Goal: Communication & Community: Answer question/provide support

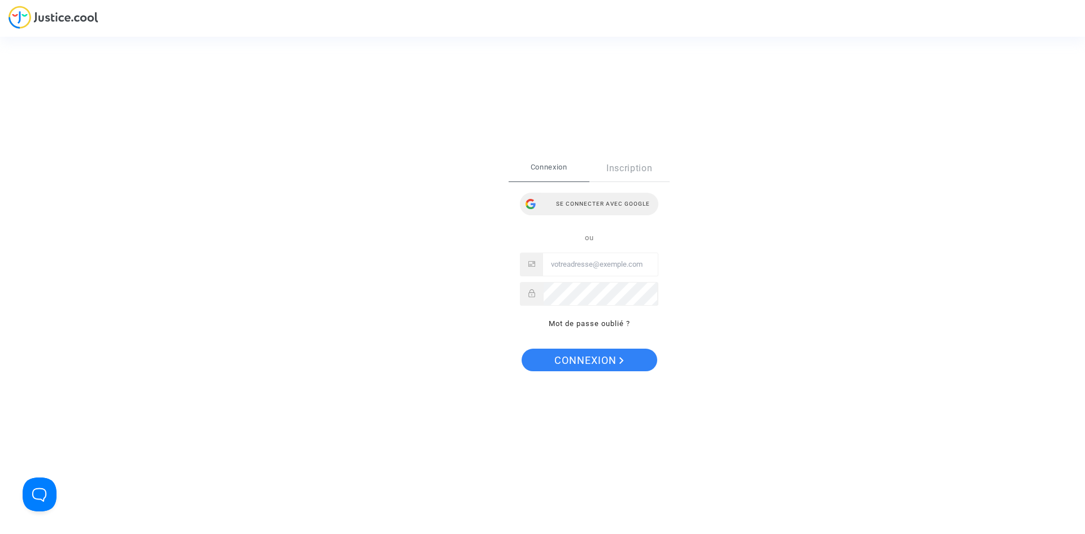
click at [585, 198] on div "Se connecter avec Google" at bounding box center [589, 204] width 138 height 23
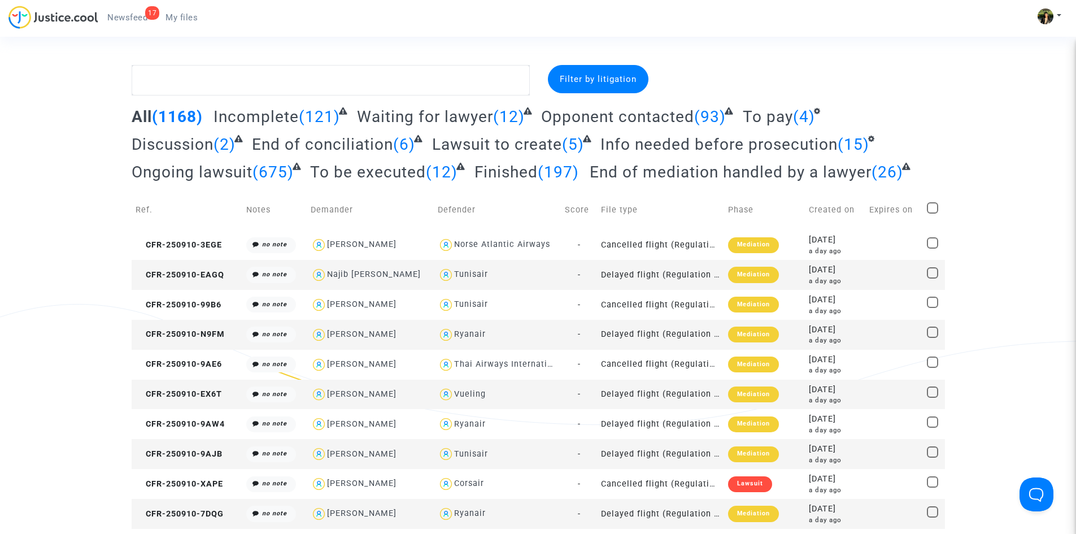
click at [124, 20] on span "Newsfeed" at bounding box center [127, 17] width 40 height 10
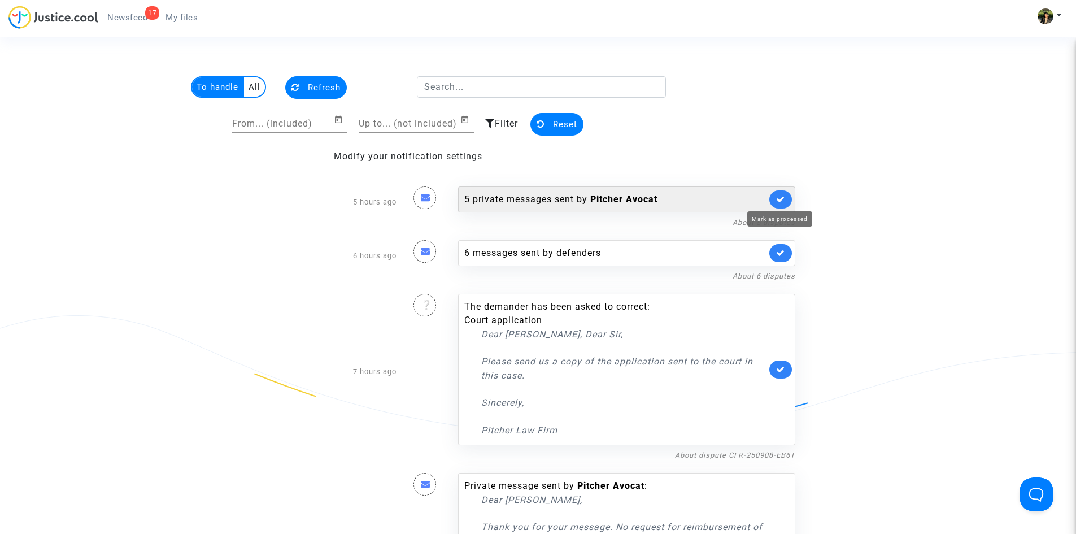
click at [785, 198] on icon at bounding box center [780, 199] width 9 height 8
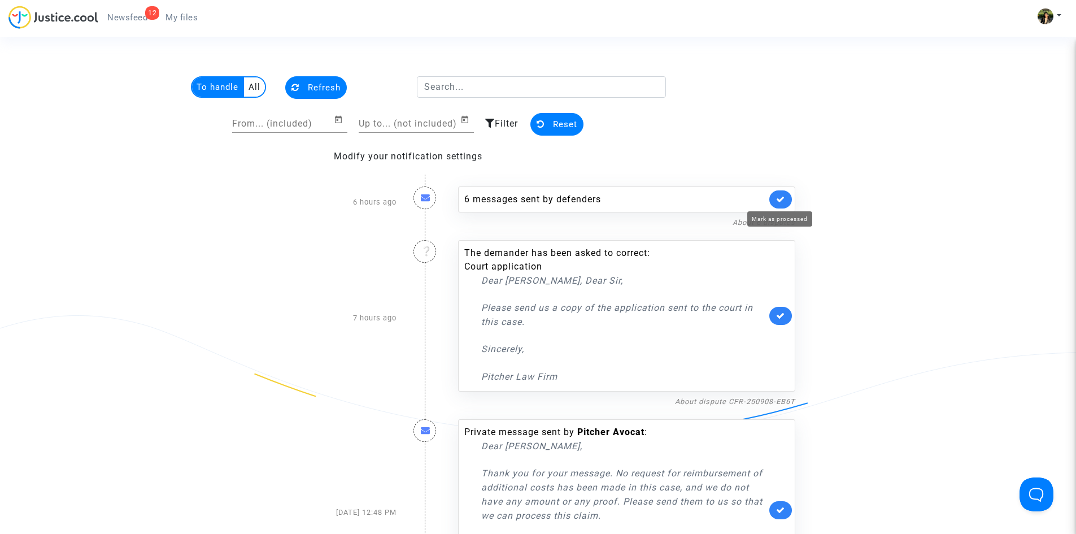
click at [785, 198] on icon at bounding box center [780, 199] width 9 height 8
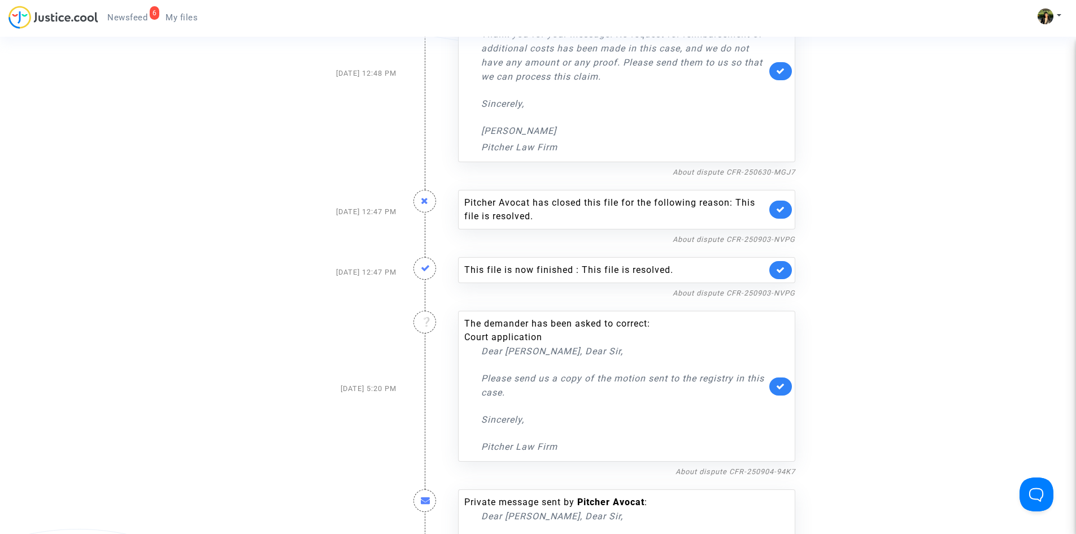
scroll to position [395, 0]
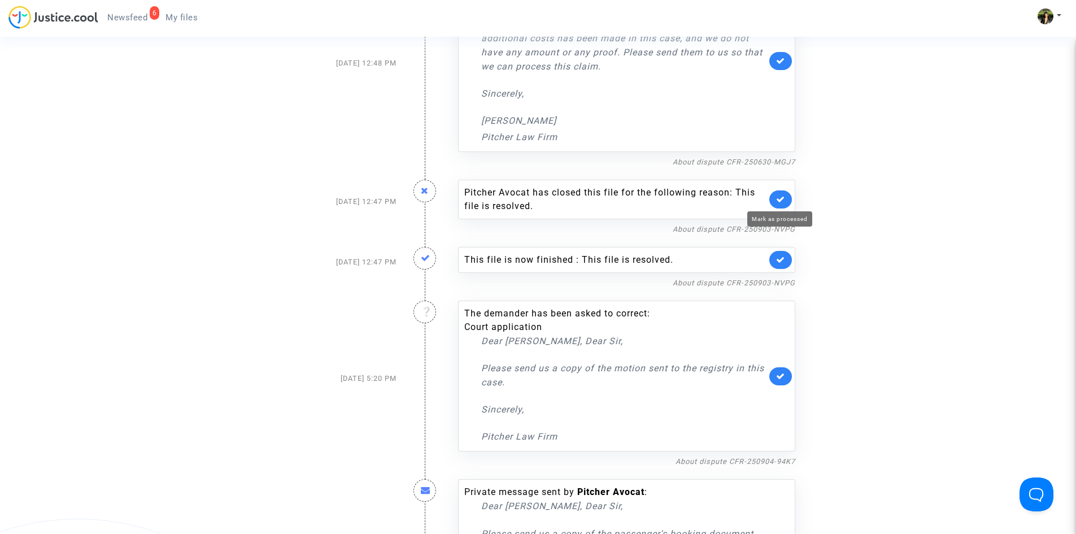
click at [778, 198] on icon at bounding box center [780, 199] width 9 height 8
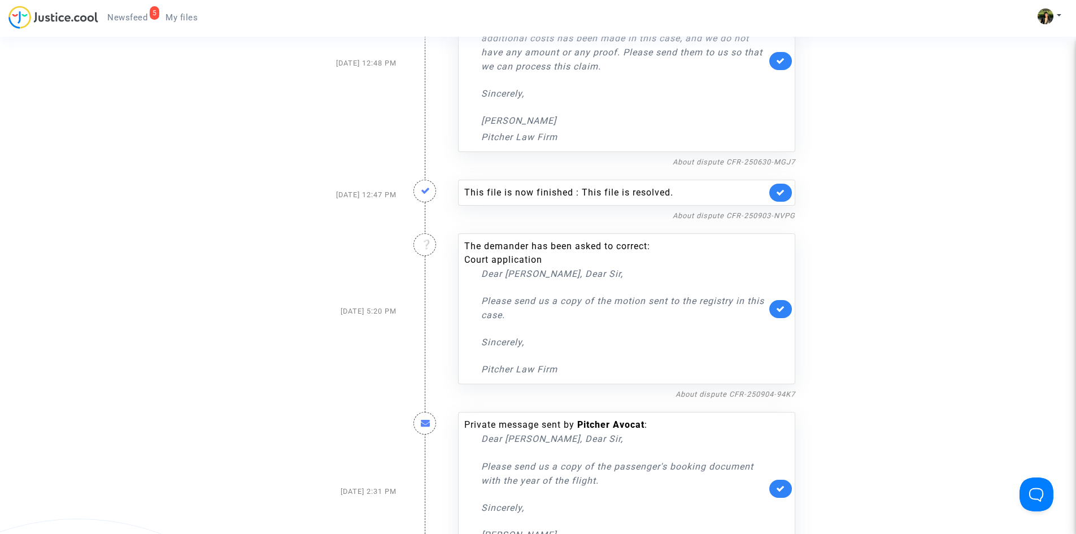
click at [778, 197] on link at bounding box center [780, 193] width 23 height 18
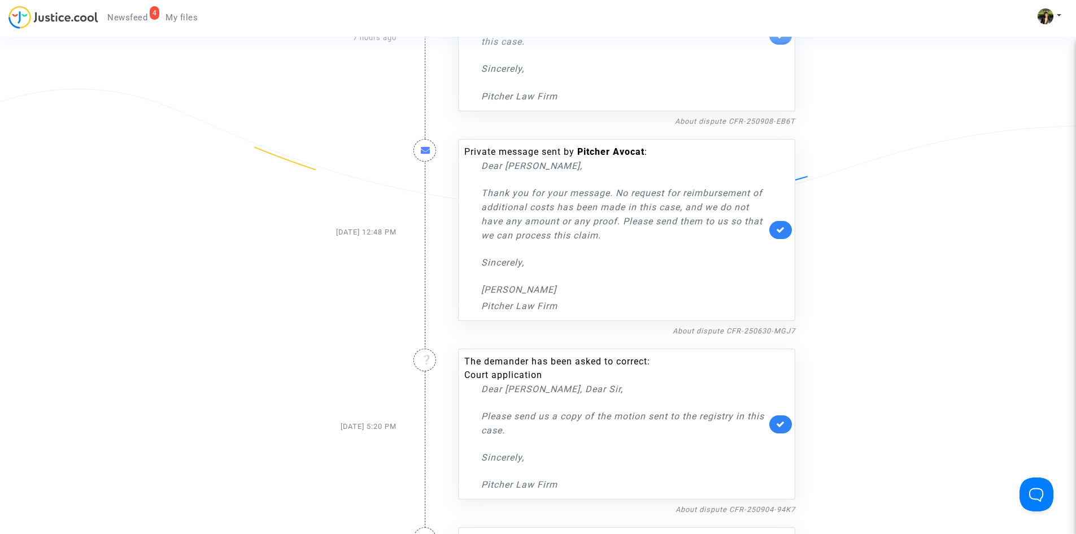
scroll to position [226, 0]
click at [734, 327] on link "About dispute CFR-250630-MGJ7" at bounding box center [734, 331] width 123 height 8
click at [780, 230] on icon at bounding box center [780, 230] width 9 height 8
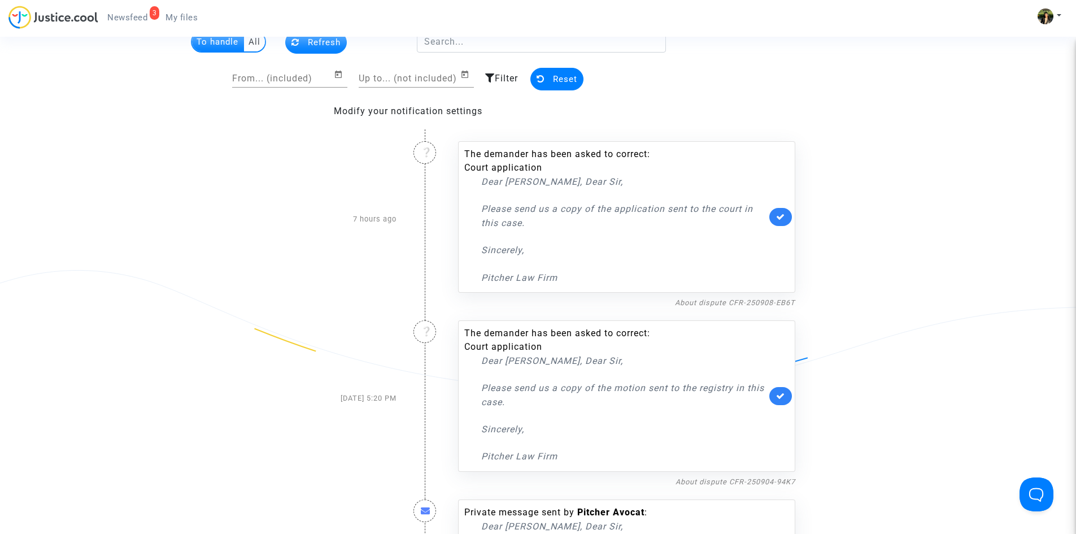
scroll to position [56, 0]
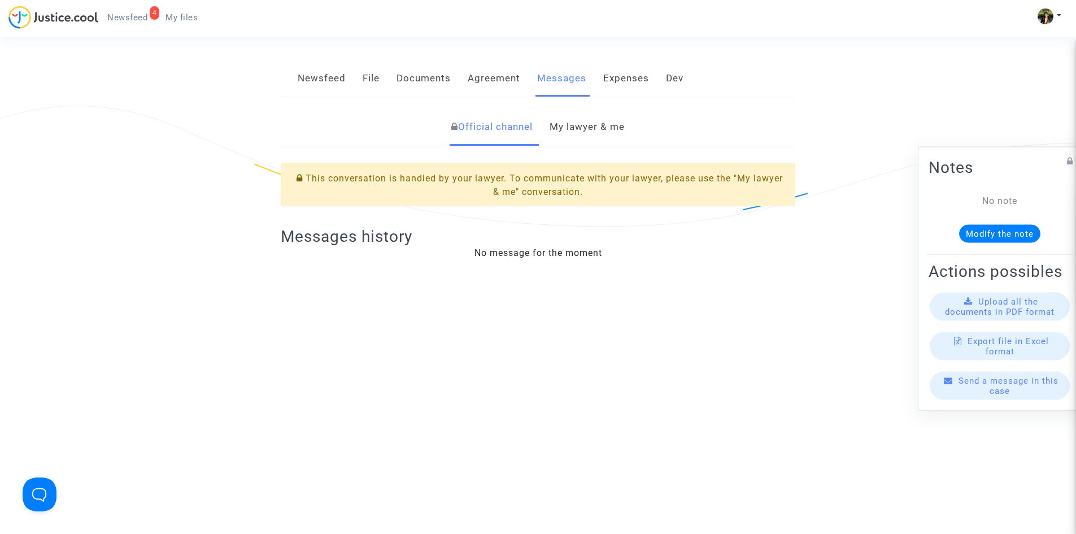
scroll to position [226, 0]
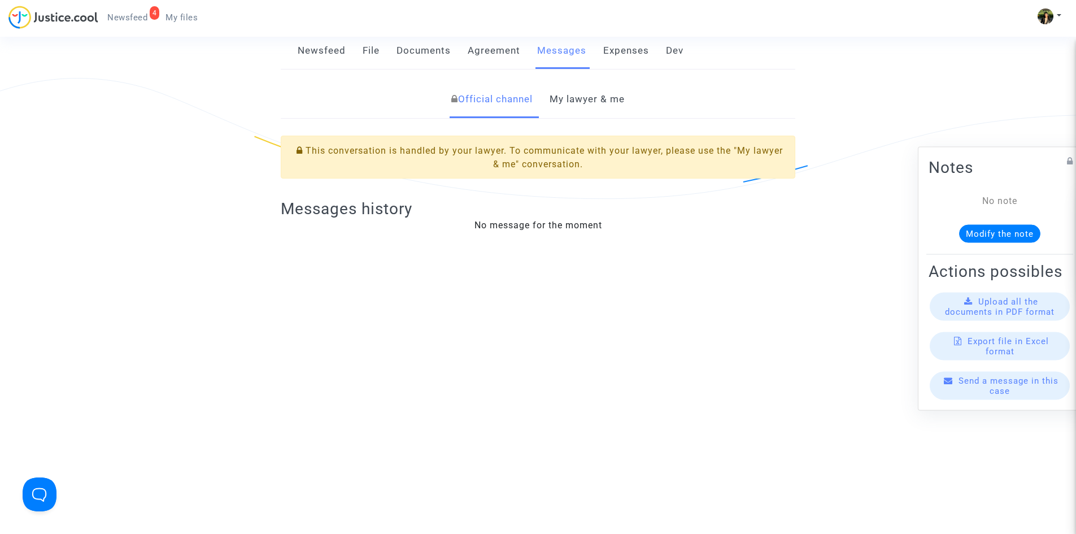
click at [614, 110] on link "My lawyer & me" at bounding box center [587, 99] width 75 height 37
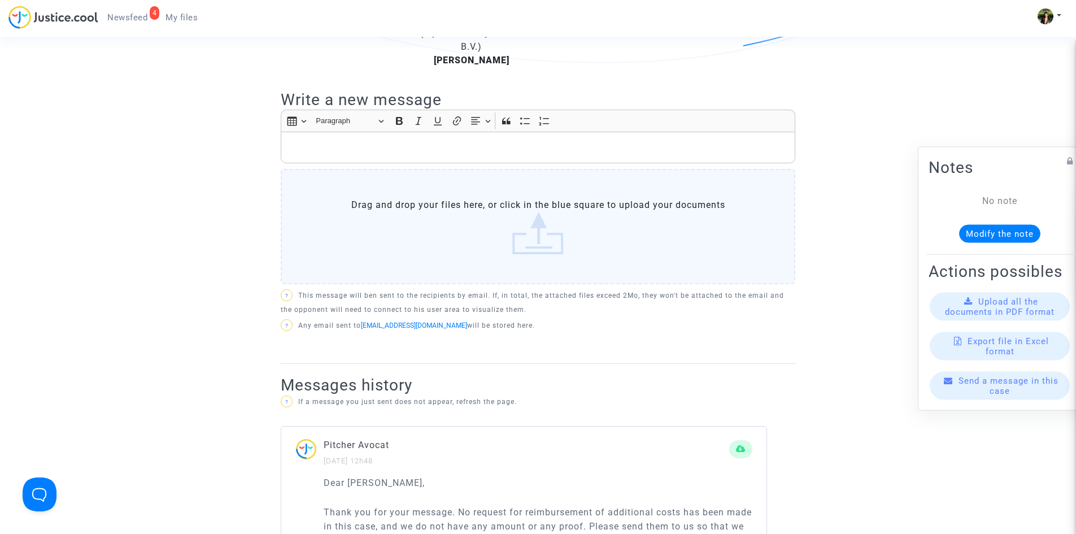
scroll to position [339, 0]
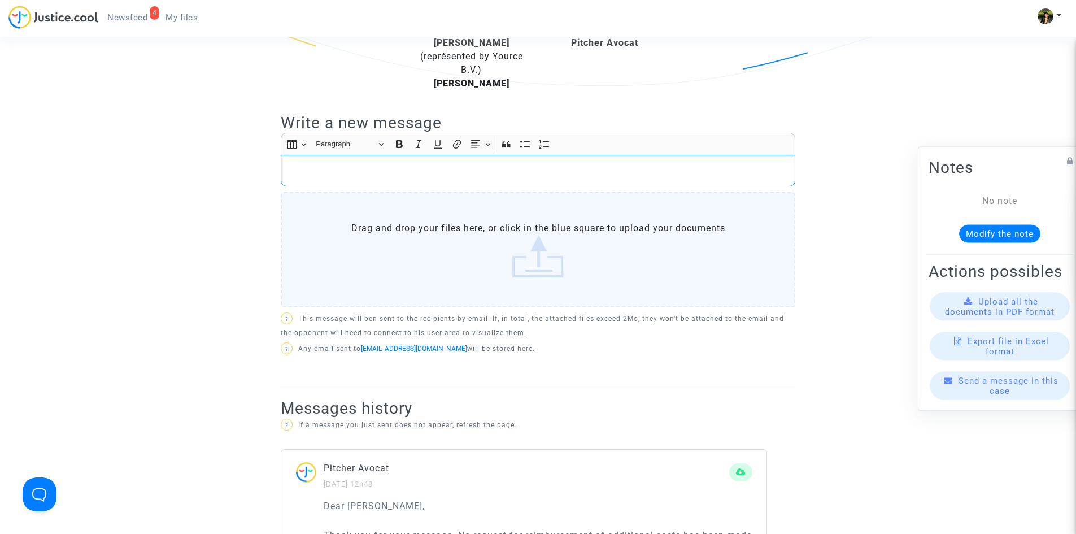
click at [497, 176] on p "Rich Text Editor, main" at bounding box center [538, 171] width 503 height 14
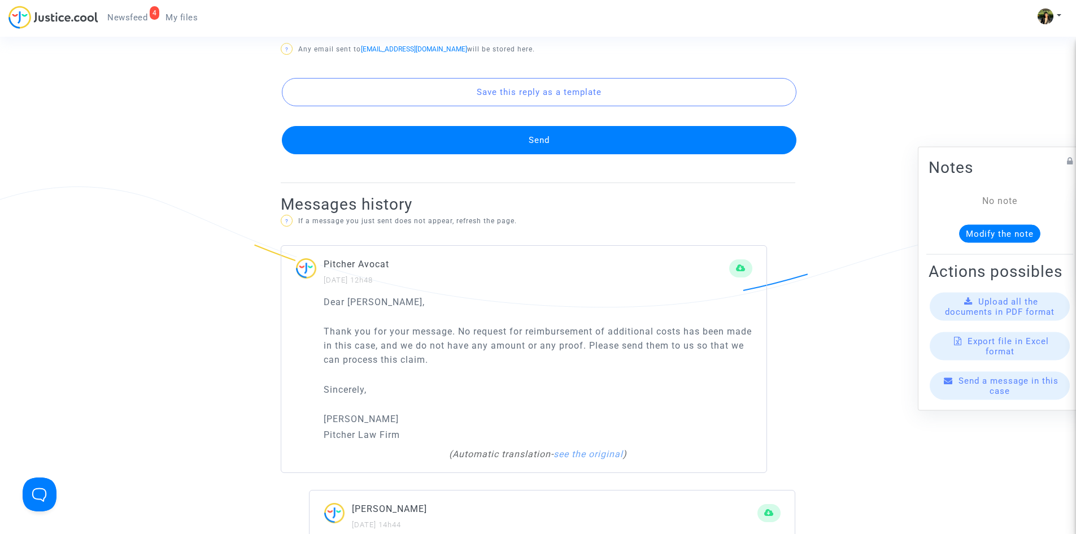
scroll to position [395, 0]
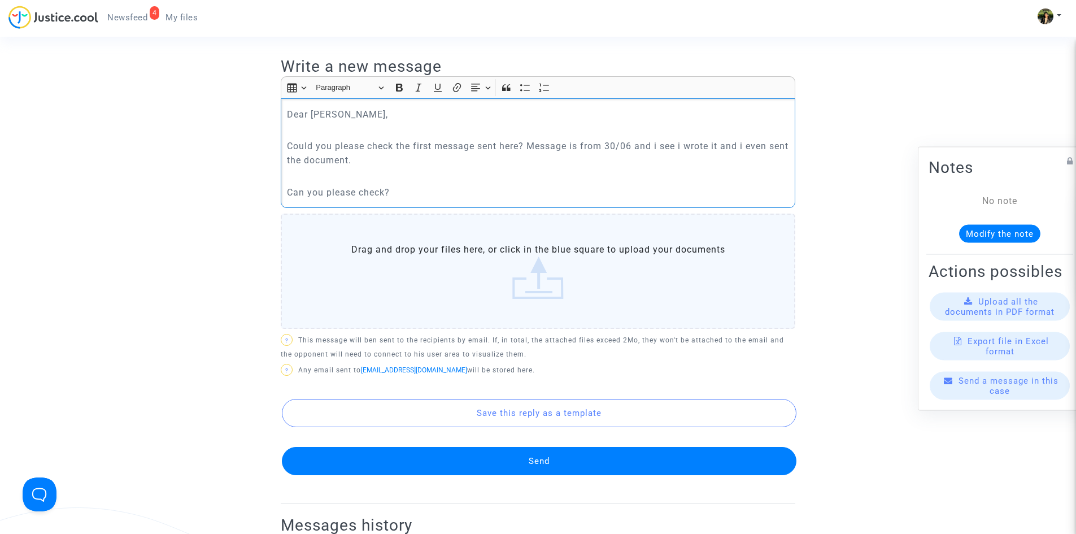
click at [409, 196] on p "Can you please check?" at bounding box center [538, 192] width 503 height 14
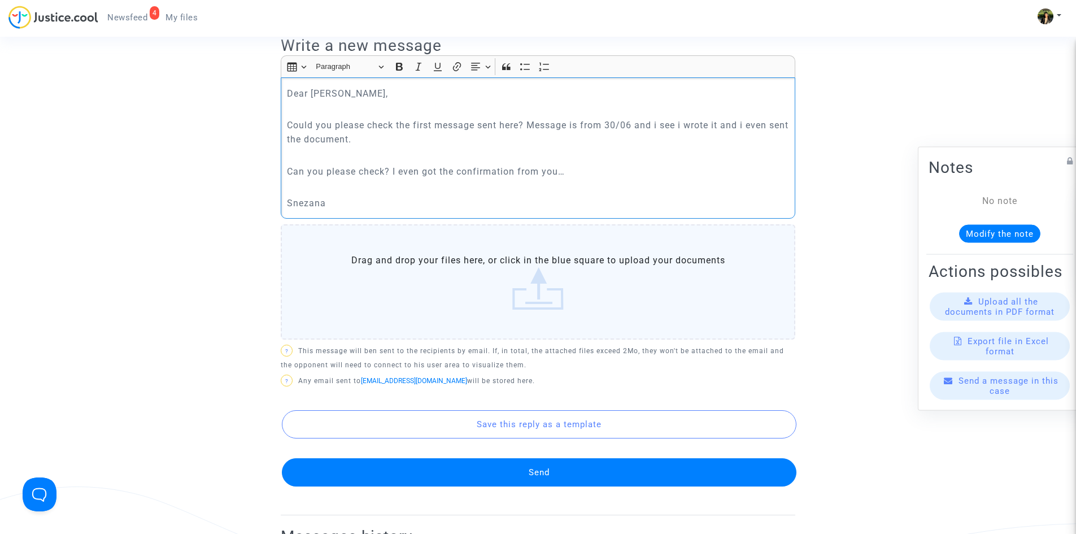
scroll to position [452, 0]
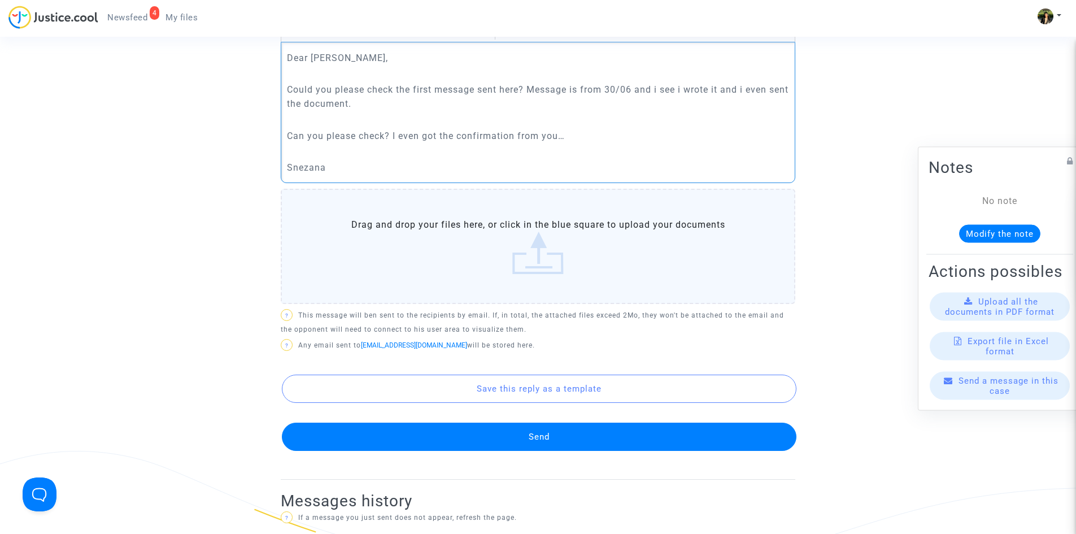
click at [512, 433] on button "Send" at bounding box center [539, 437] width 515 height 28
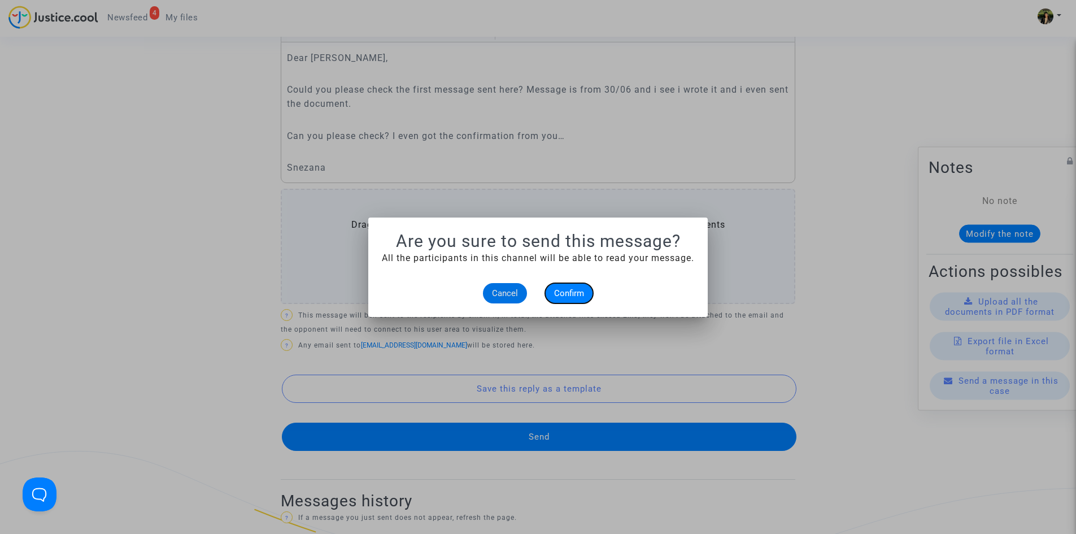
click at [567, 295] on span "Confirm" at bounding box center [569, 293] width 30 height 10
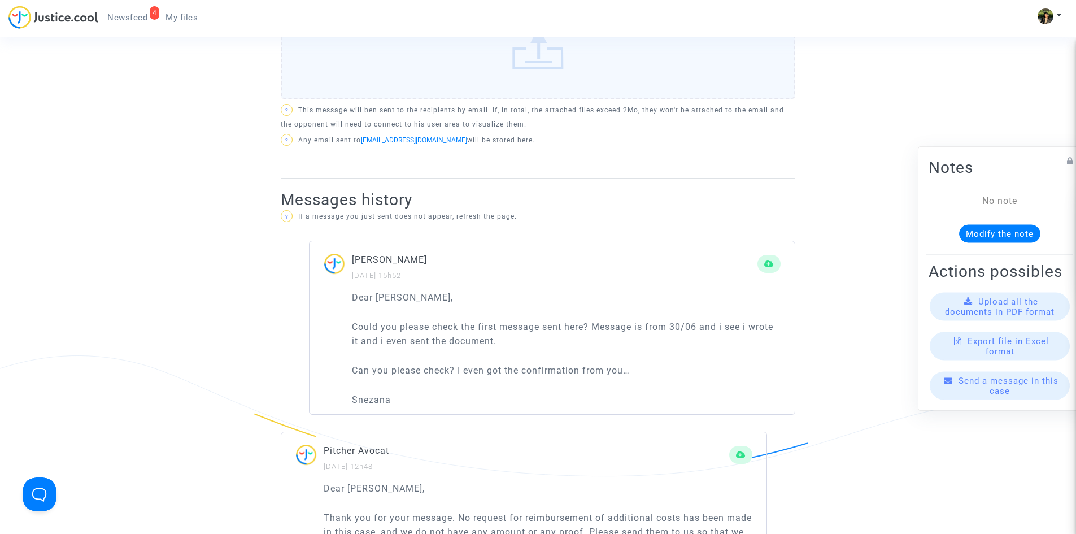
scroll to position [565, 0]
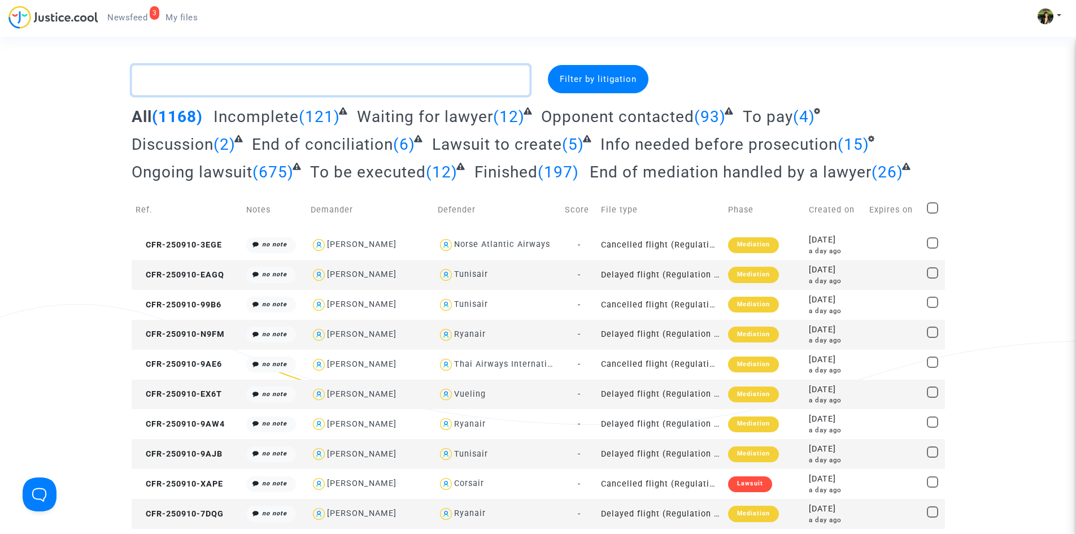
paste textarea "Lamarche"
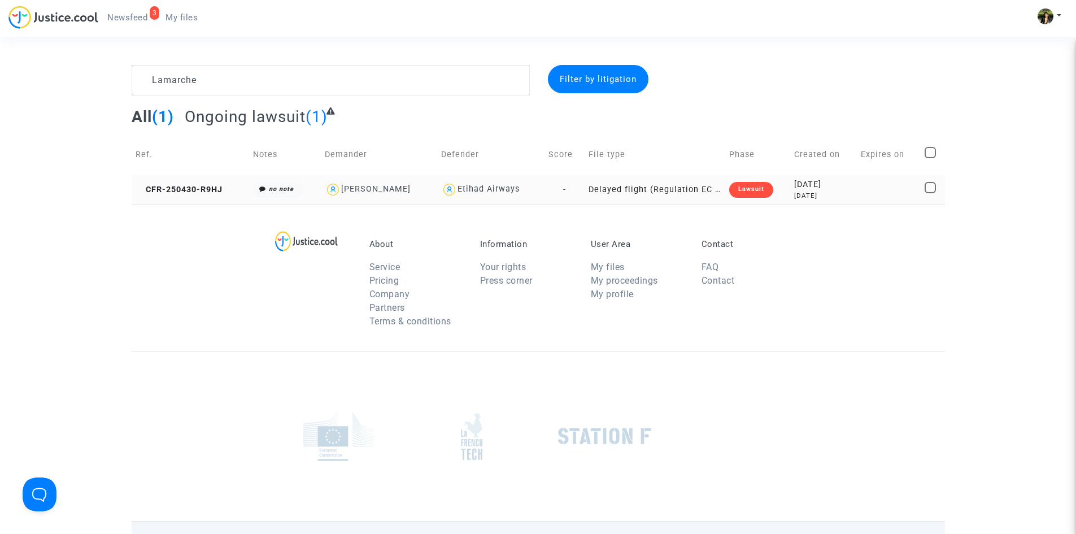
click at [633, 188] on td "Delayed flight (Regulation EC 261/2004)" at bounding box center [655, 190] width 141 height 30
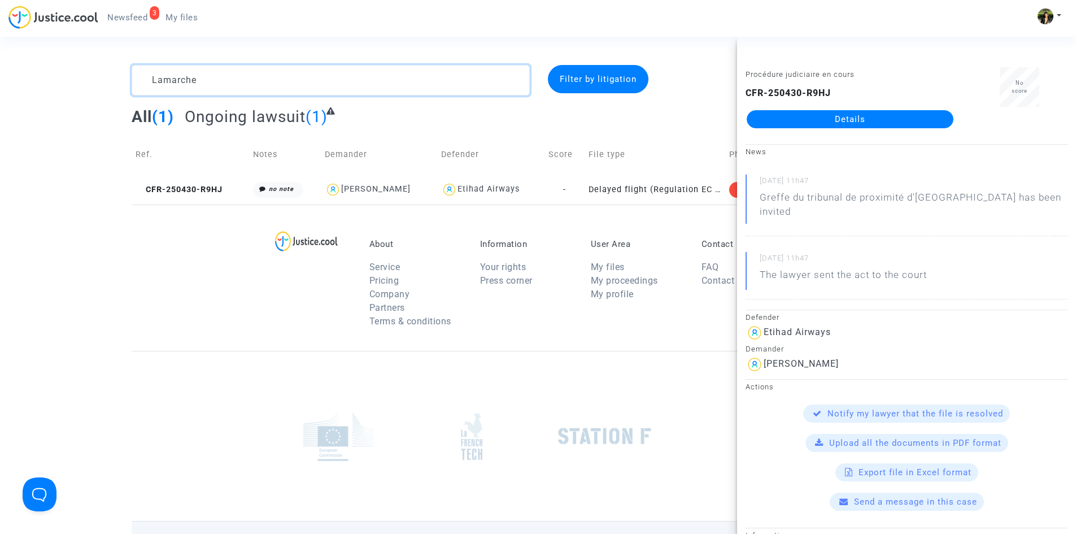
click at [329, 80] on textarea at bounding box center [331, 80] width 398 height 31
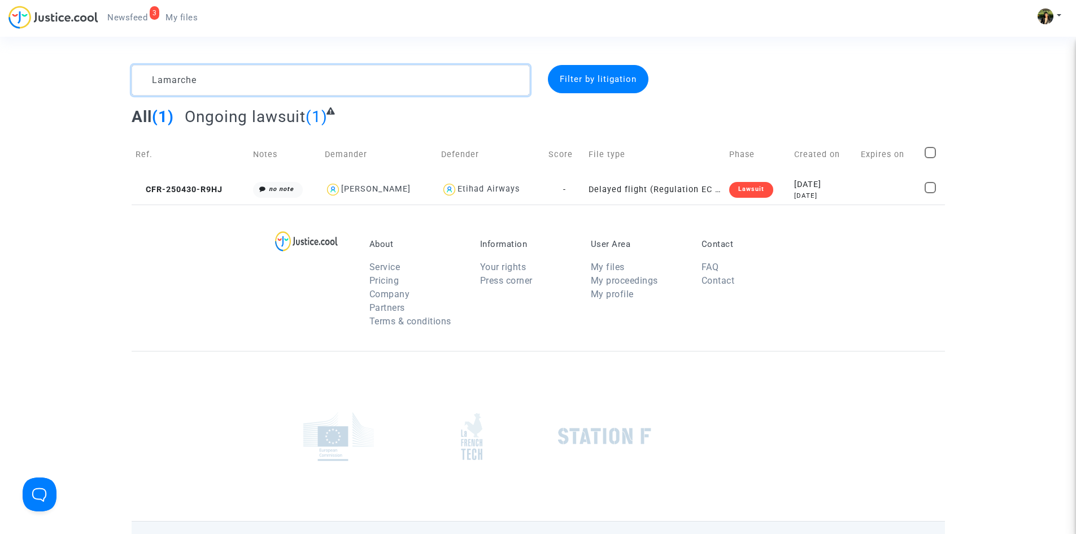
paste textarea "Balest"
type textarea "Baleste"
click at [567, 193] on td "-" at bounding box center [554, 190] width 41 height 30
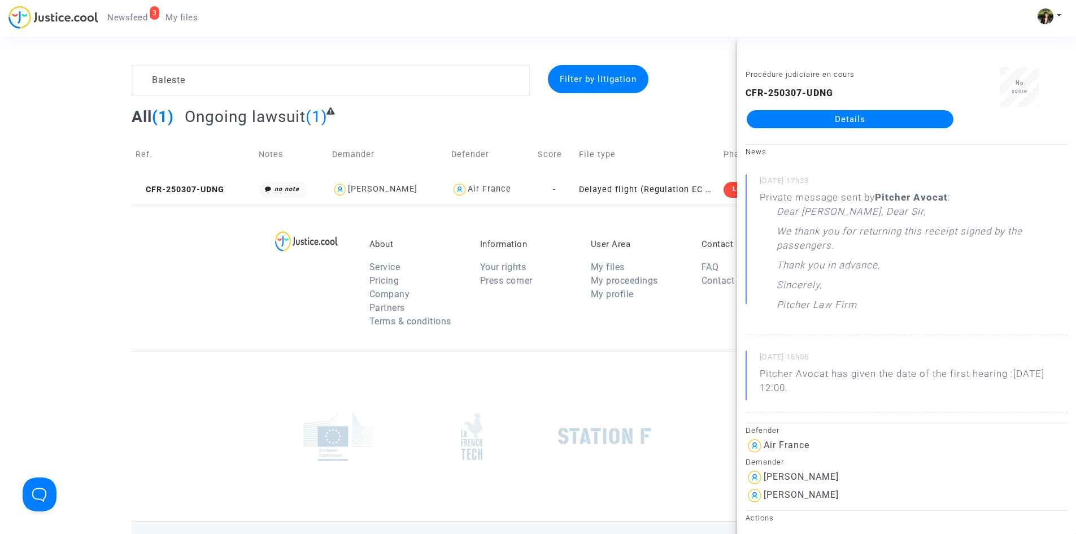
click at [847, 123] on link "Details" at bounding box center [850, 119] width 207 height 18
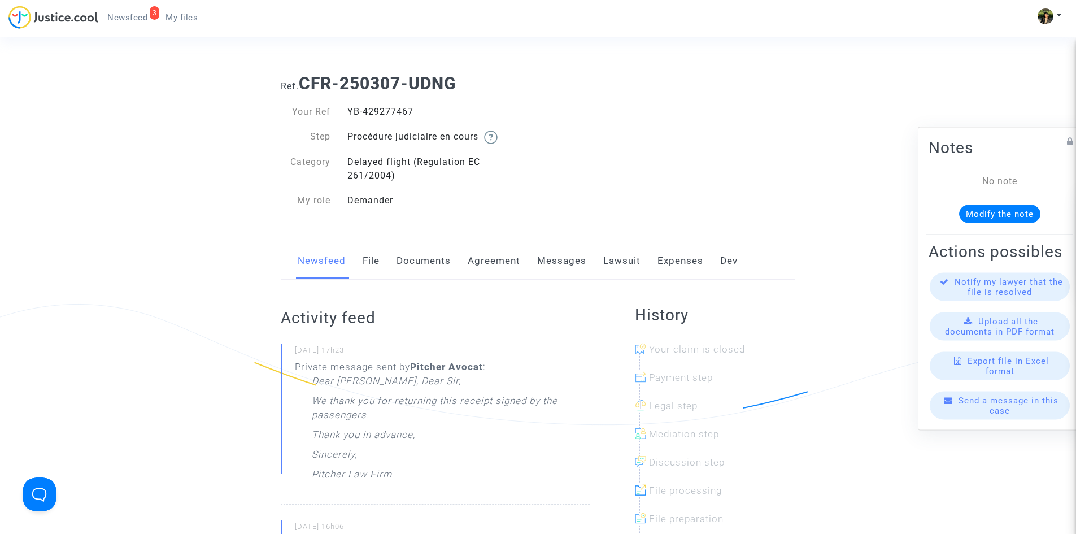
click at [567, 257] on link "Messages" at bounding box center [561, 260] width 49 height 37
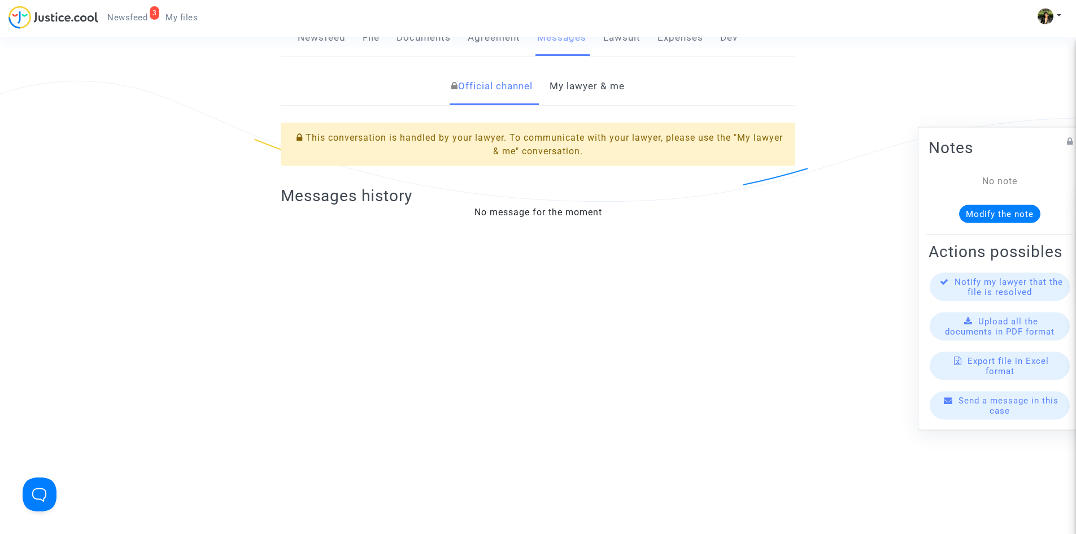
scroll to position [113, 0]
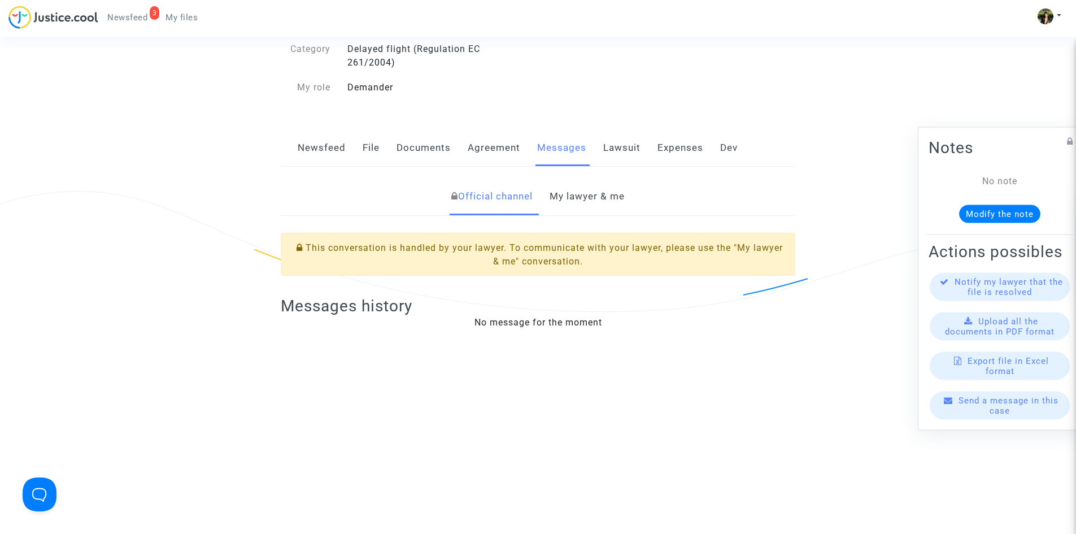
click at [587, 202] on link "My lawyer & me" at bounding box center [587, 196] width 75 height 37
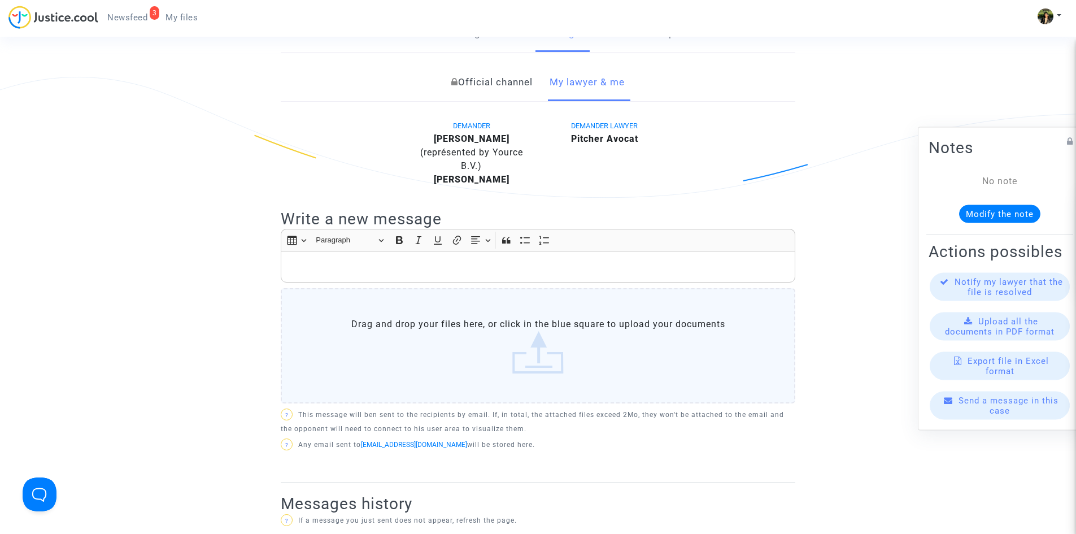
scroll to position [226, 0]
click at [455, 272] on p "Rich Text Editor, main" at bounding box center [538, 268] width 503 height 14
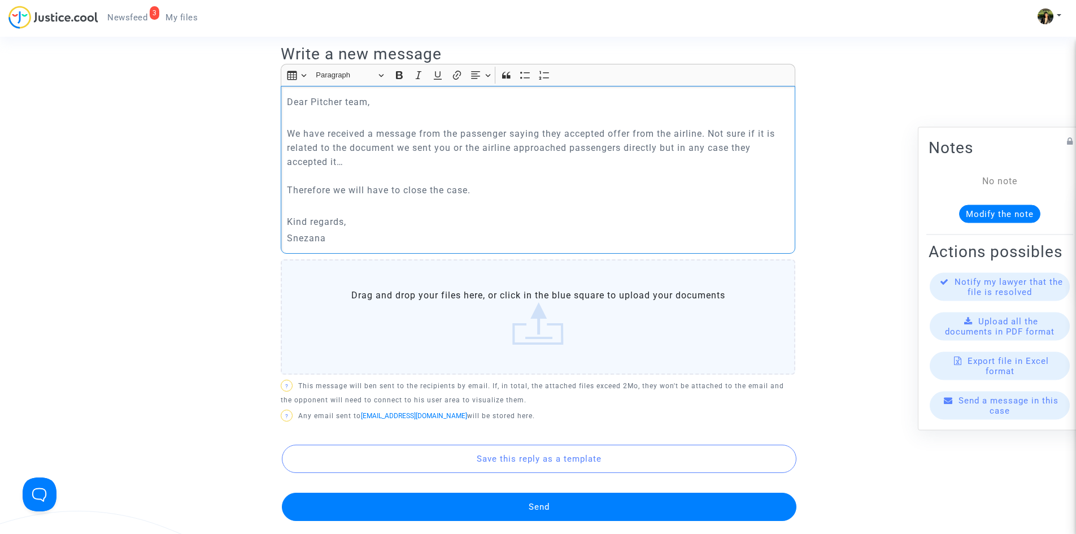
scroll to position [395, 0]
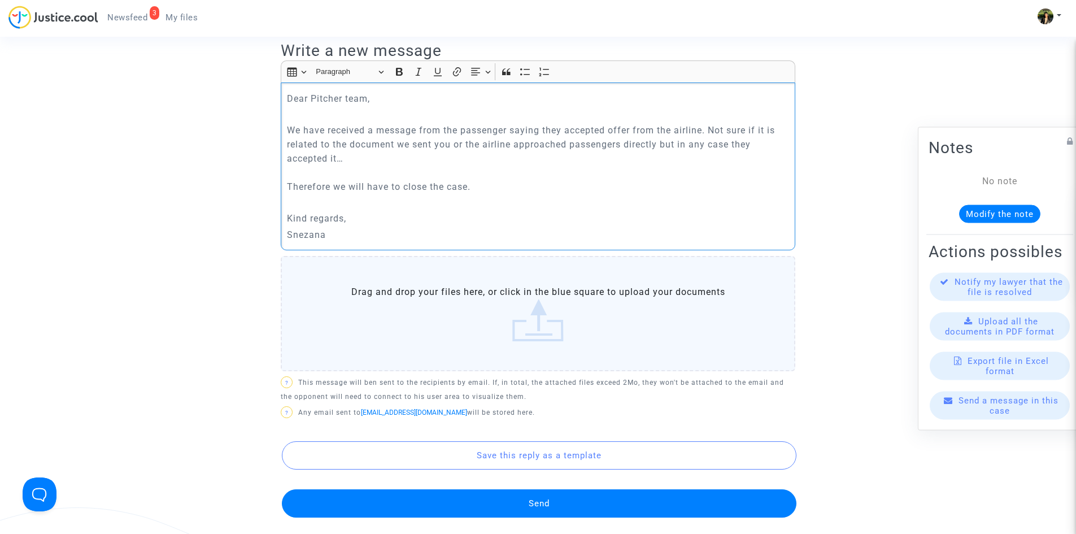
click at [523, 499] on button "Send" at bounding box center [539, 503] width 515 height 28
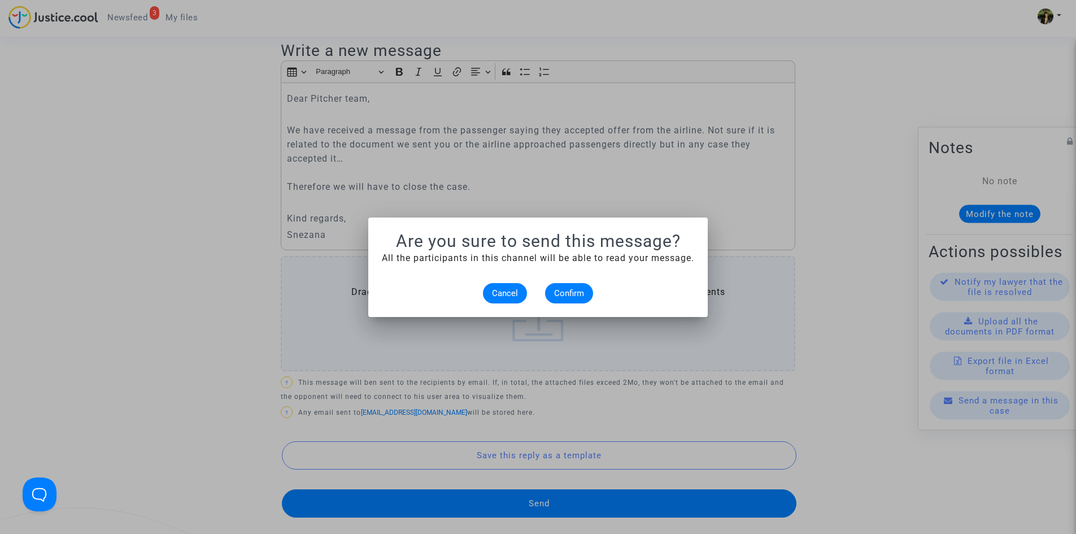
scroll to position [0, 0]
click at [582, 285] on button "Confirm" at bounding box center [569, 293] width 48 height 20
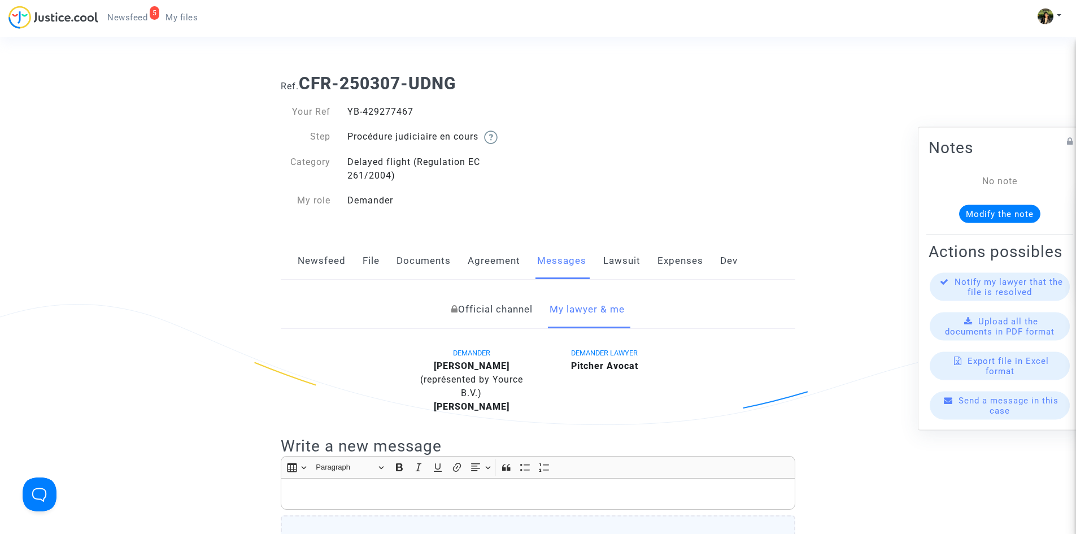
scroll to position [113, 0]
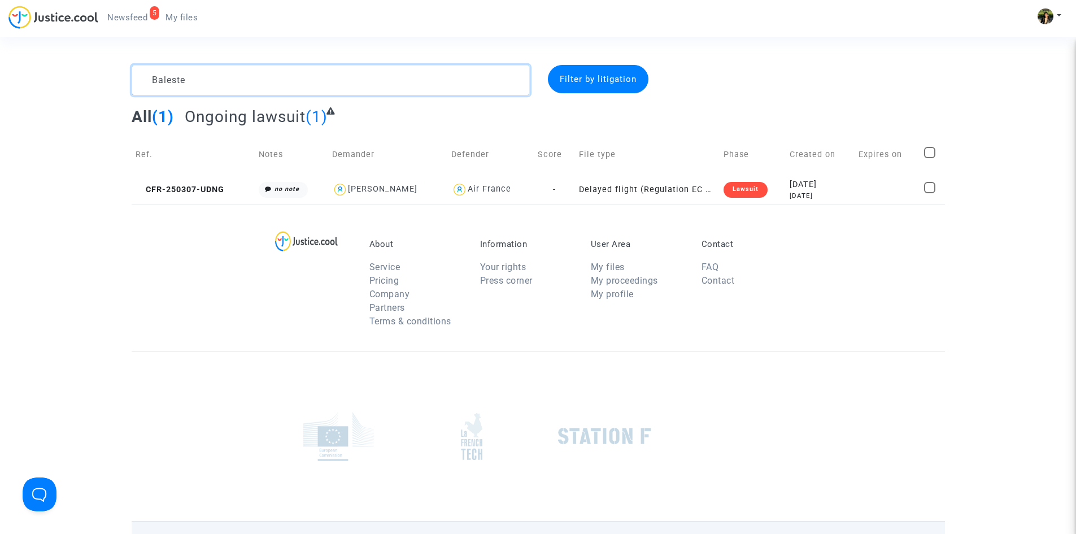
click at [250, 78] on textarea at bounding box center [331, 80] width 398 height 31
paste textarea "lond"
type textarea "Blonde"
click at [591, 188] on td "Cancelled flight (Regulation EC 261/2004)" at bounding box center [640, 190] width 147 height 30
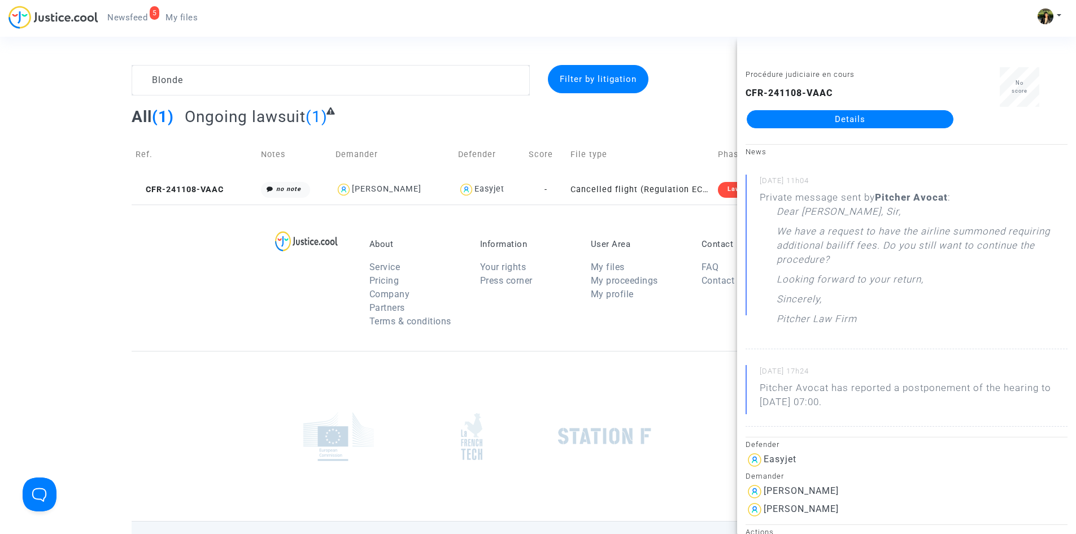
scroll to position [56, 0]
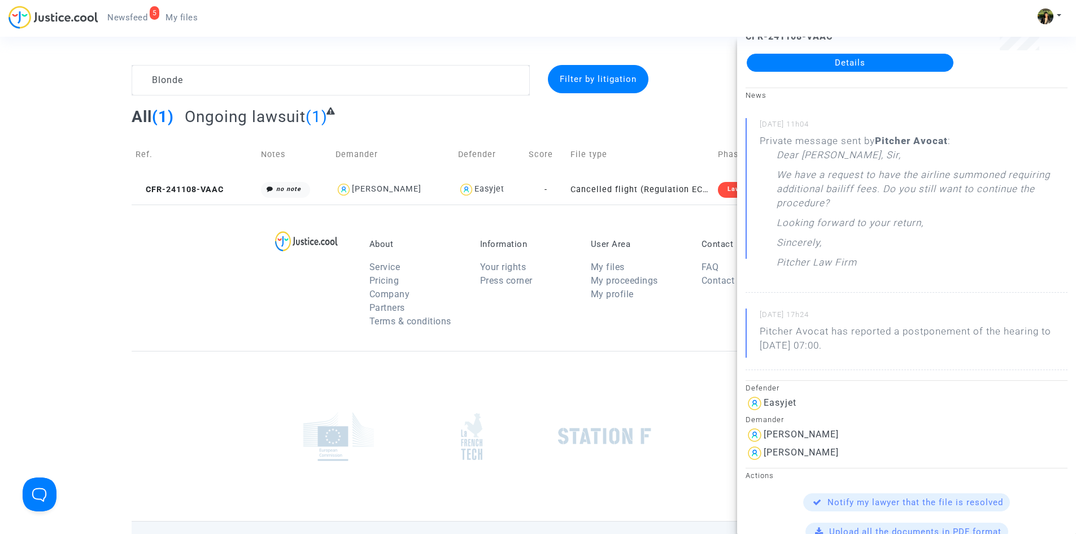
click at [851, 62] on link "Details" at bounding box center [850, 63] width 207 height 18
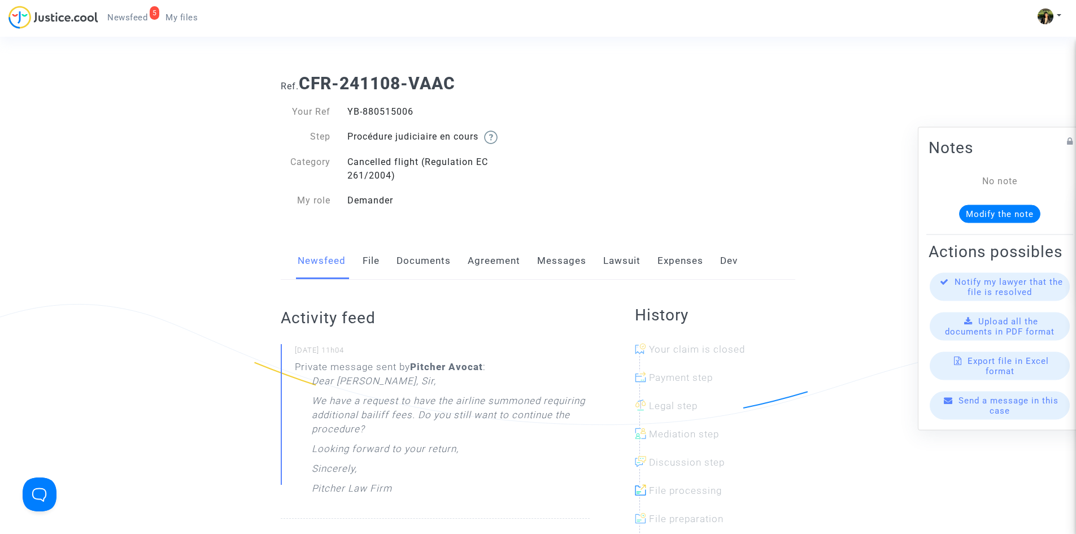
click at [558, 267] on link "Messages" at bounding box center [561, 260] width 49 height 37
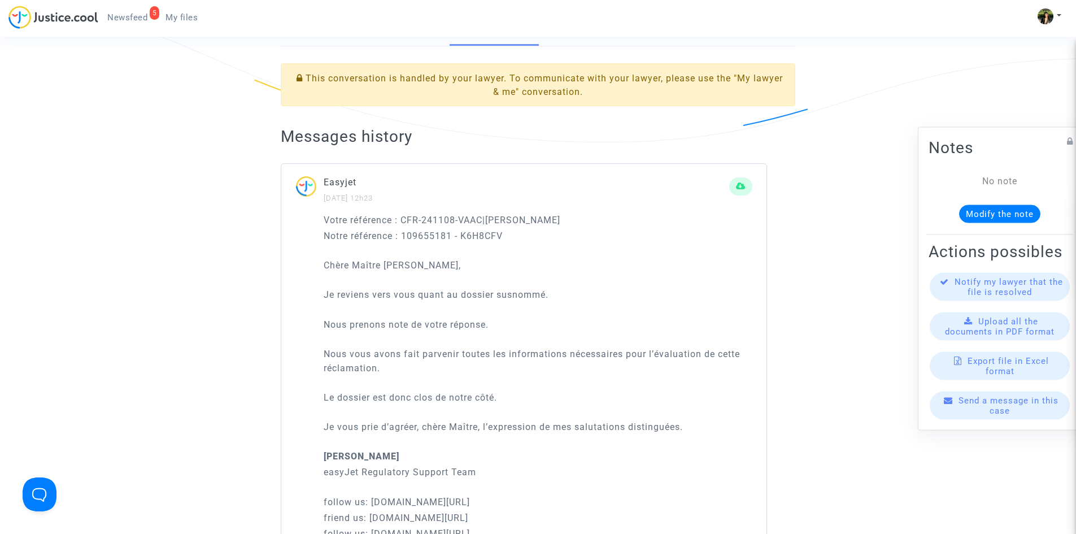
scroll to position [226, 0]
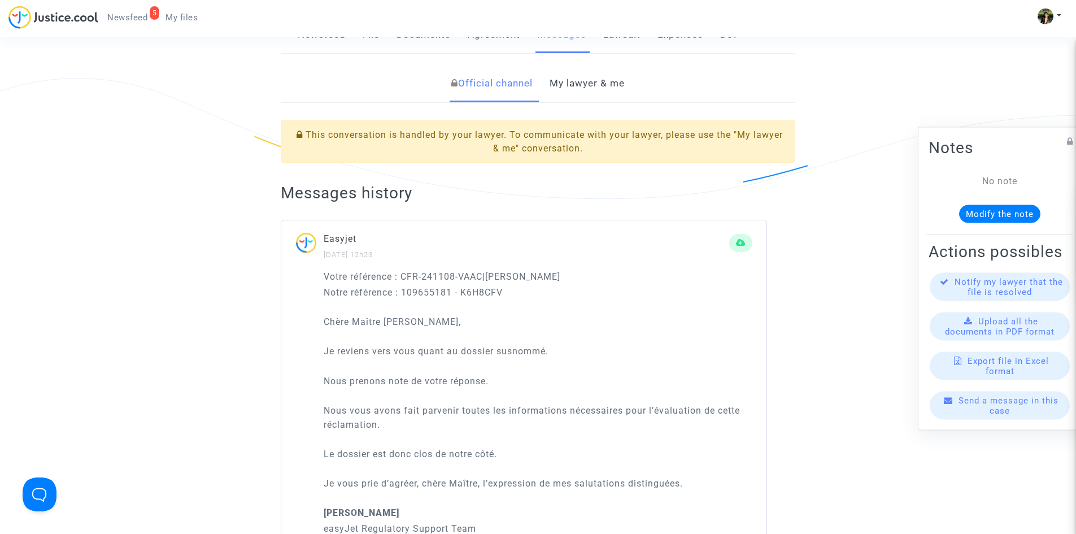
click at [587, 94] on link "My lawyer & me" at bounding box center [587, 83] width 75 height 37
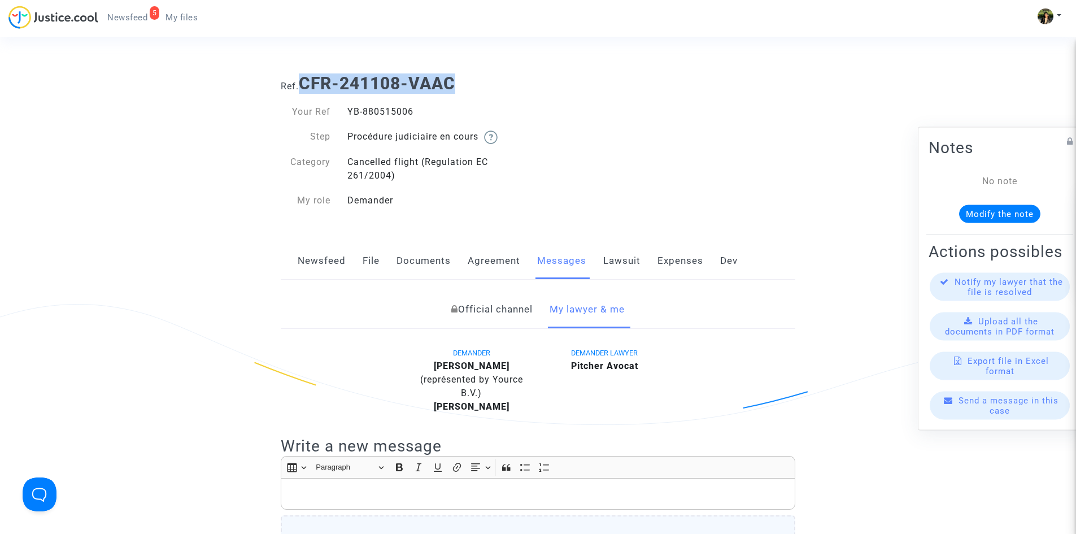
drag, startPoint x: 464, startPoint y: 79, endPoint x: 304, endPoint y: 80, distance: 159.9
click at [304, 80] on h1 "Ref. CFR-241108-VAAC" at bounding box center [538, 83] width 515 height 20
copy b "CFR-241108-VAAC"
drag, startPoint x: 416, startPoint y: 111, endPoint x: 347, endPoint y: 117, distance: 69.2
click at [347, 117] on div "YB-880515006" at bounding box center [438, 112] width 199 height 14
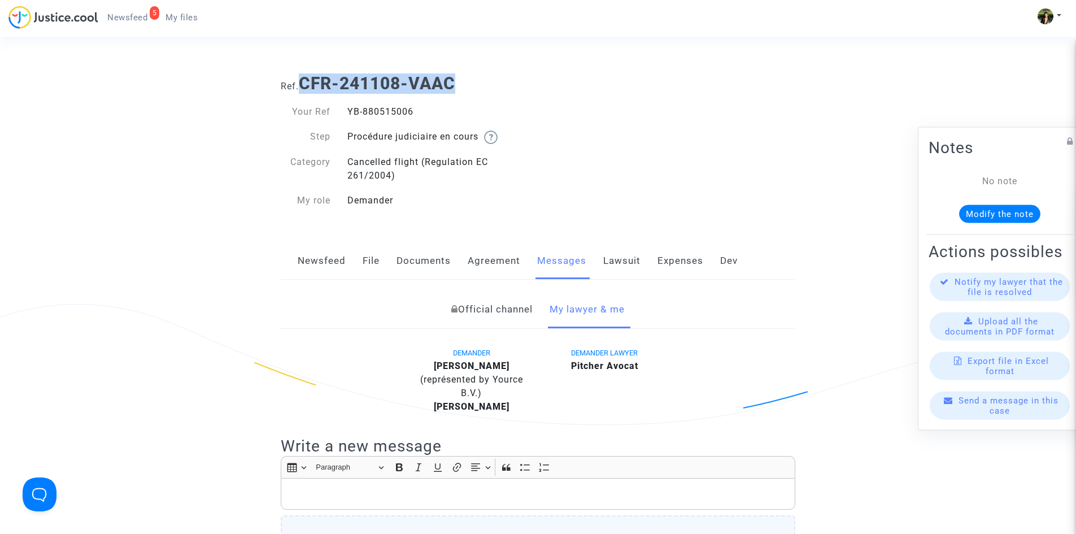
copy div "YB-880515006"
click at [107, 19] on span "Newsfeed" at bounding box center [127, 17] width 40 height 10
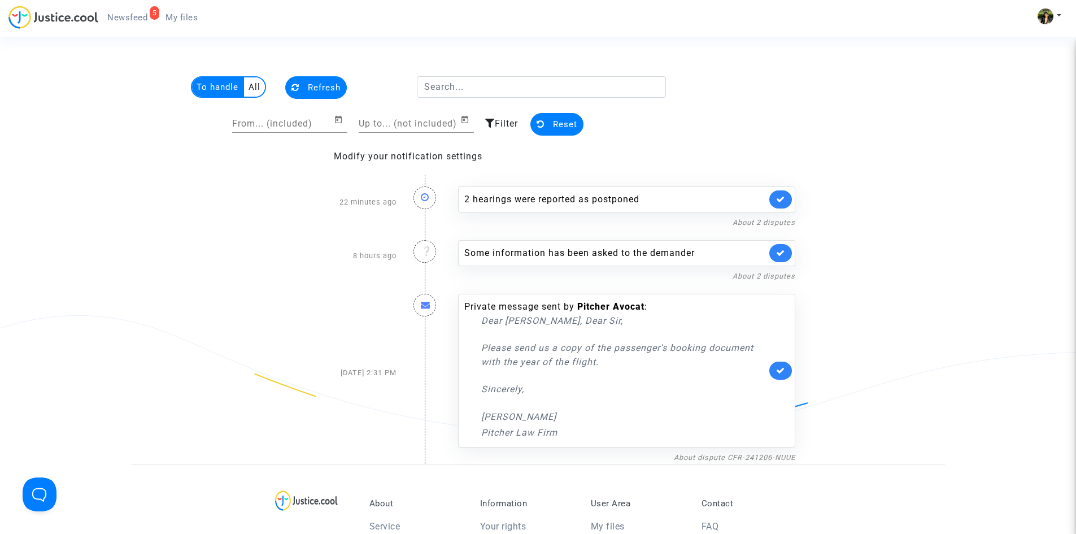
click at [247, 83] on multi-toggle-item "All" at bounding box center [254, 86] width 21 height 19
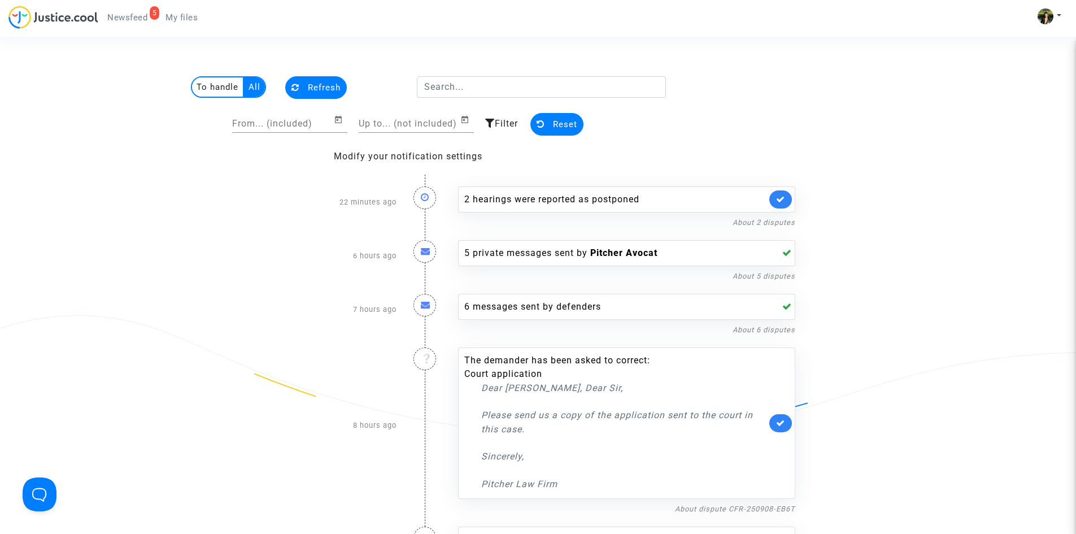
click at [223, 84] on multi-toggle-item "To handle" at bounding box center [218, 86] width 52 height 19
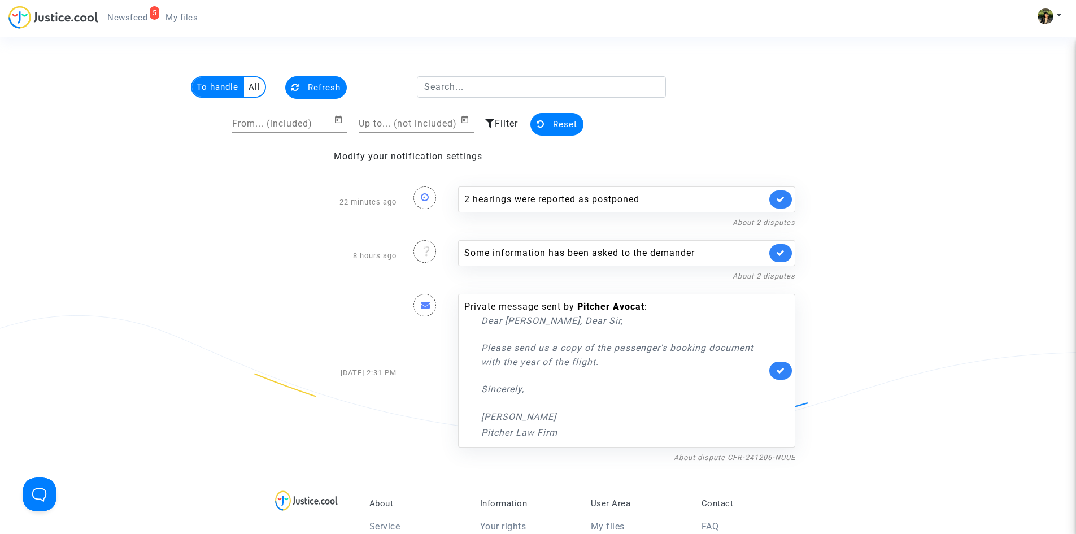
click at [182, 18] on span "My files" at bounding box center [182, 17] width 32 height 10
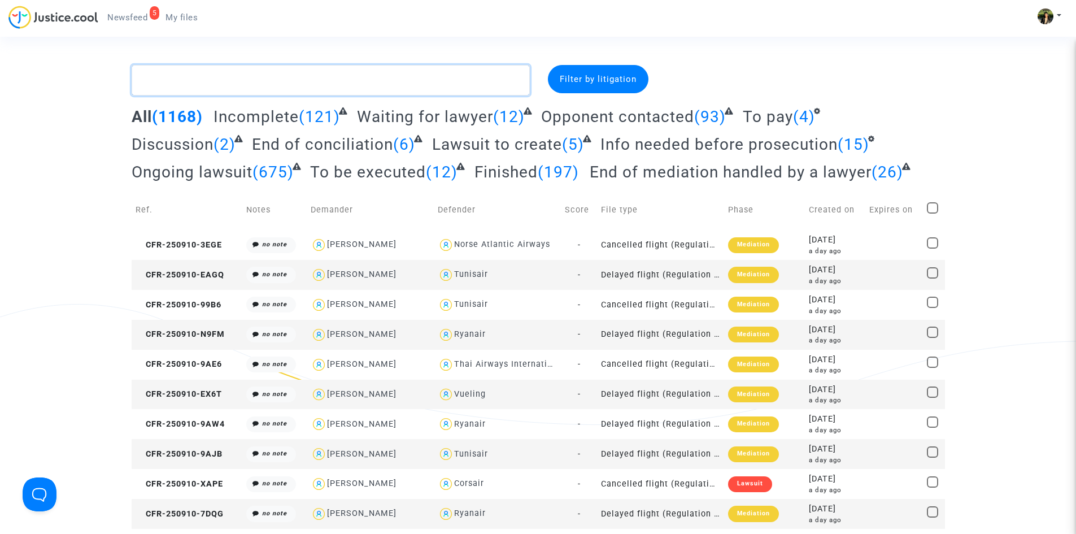
paste textarea "Lesca"
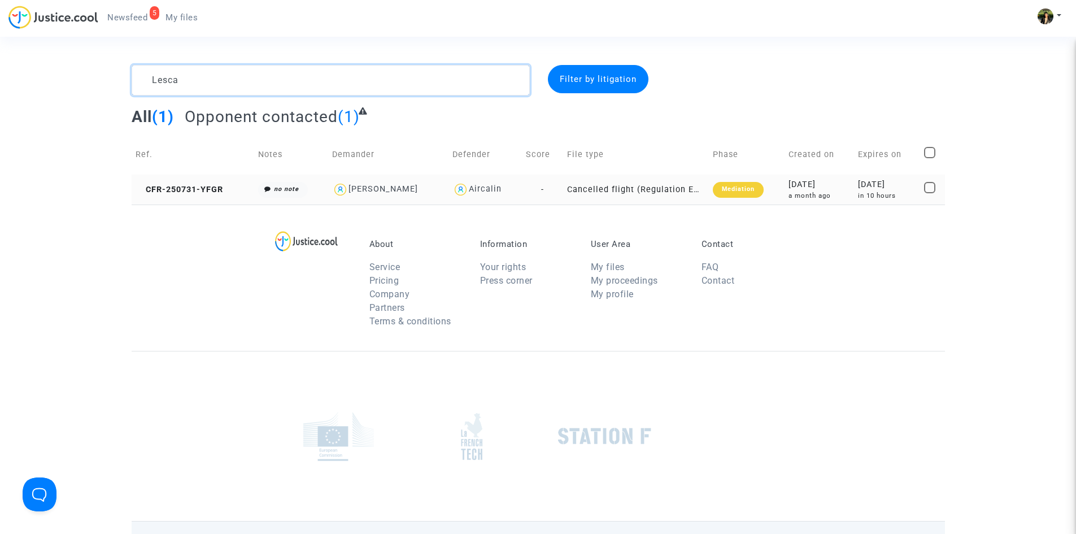
type textarea "Lesca"
click at [581, 182] on td "Cancelled flight (Regulation EC 261/2004)" at bounding box center [635, 190] width 145 height 30
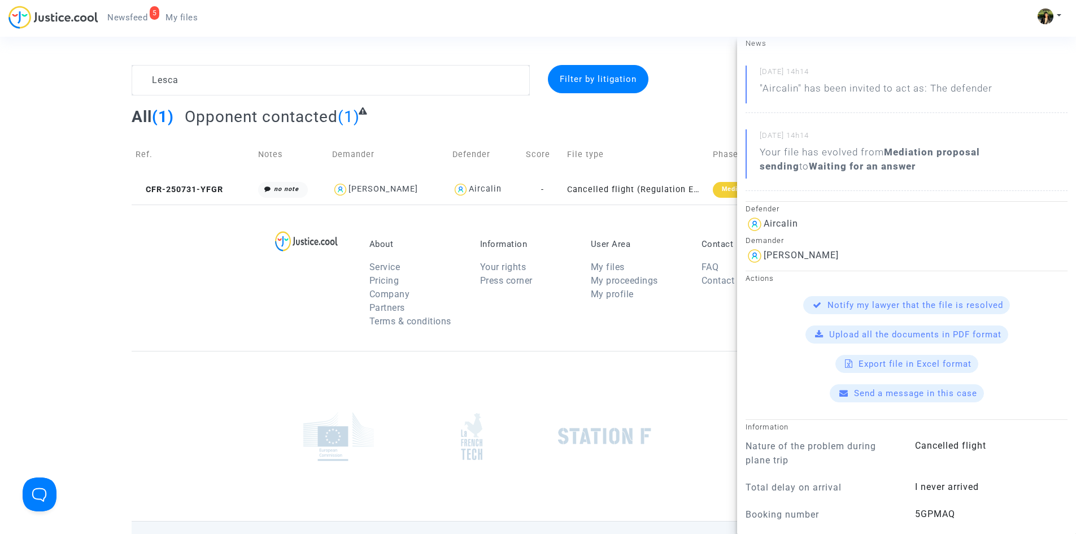
scroll to position [169, 0]
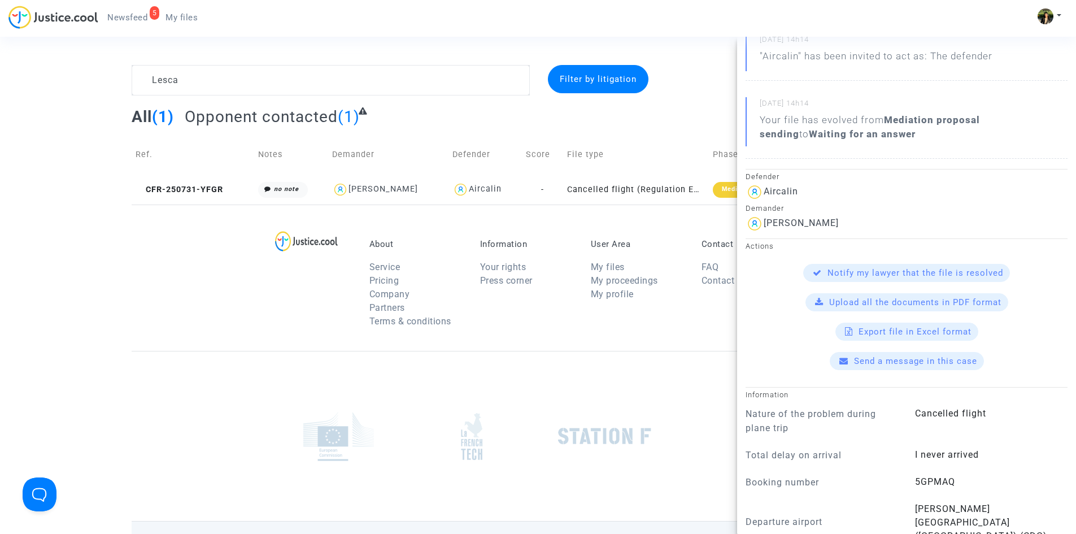
click at [894, 358] on span "Send a message in this case" at bounding box center [915, 361] width 123 height 10
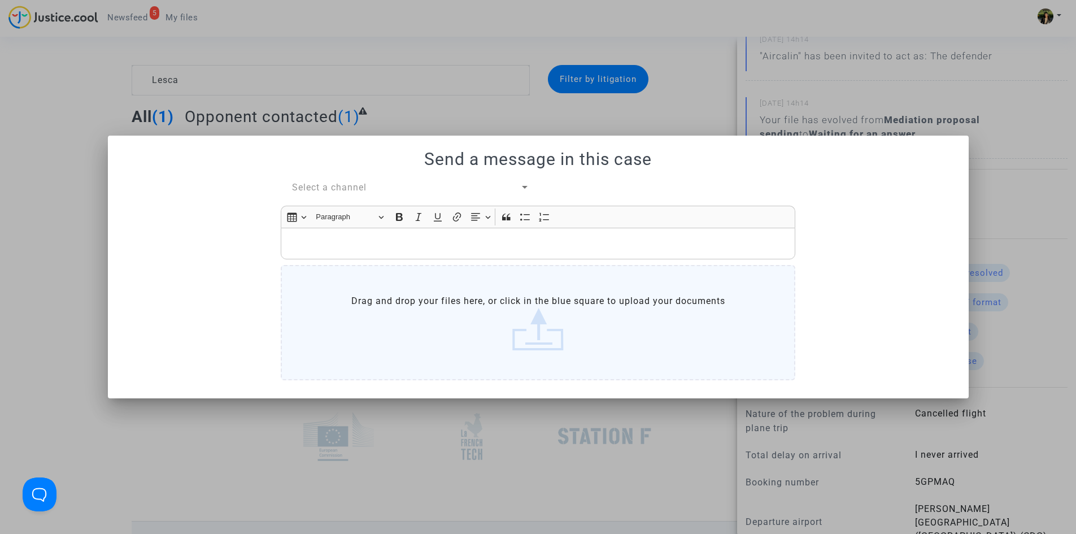
click at [321, 177] on div "Send a message in this case Select a channel Rich Text Editor Insert table Inse…" at bounding box center [538, 267] width 834 height 236
click at [325, 184] on span "Select a channel" at bounding box center [329, 187] width 75 height 11
click at [333, 188] on span "My lawyer & me" at bounding box center [327, 187] width 71 height 11
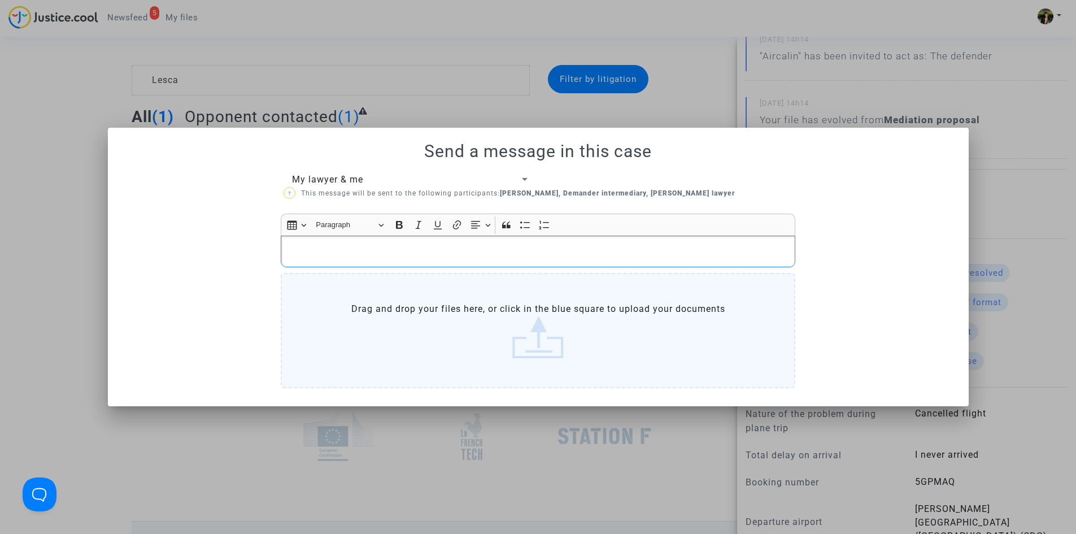
click at [364, 256] on p "Rich Text Editor, main" at bounding box center [538, 252] width 503 height 14
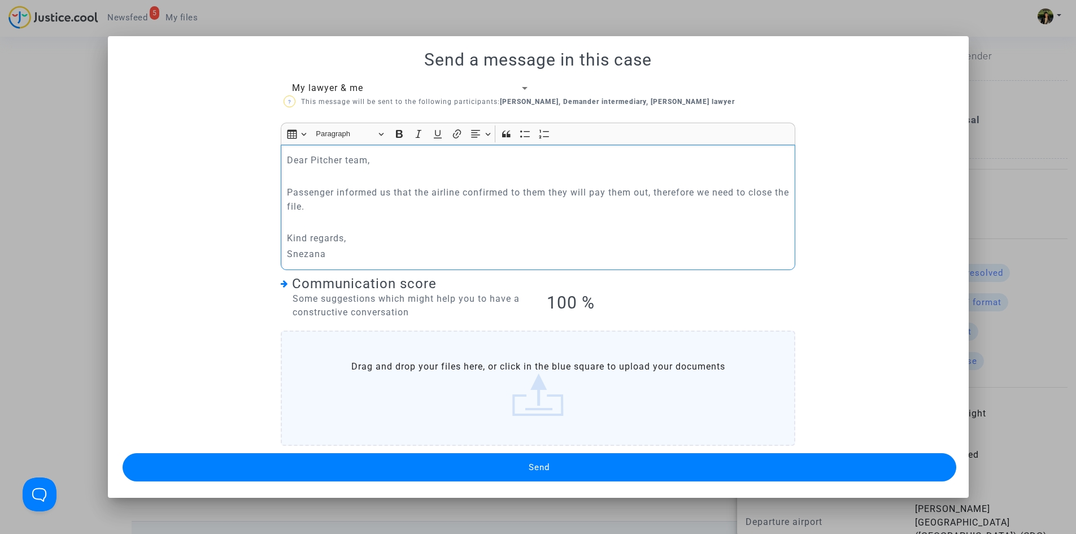
click at [462, 459] on button "Send" at bounding box center [540, 467] width 834 height 28
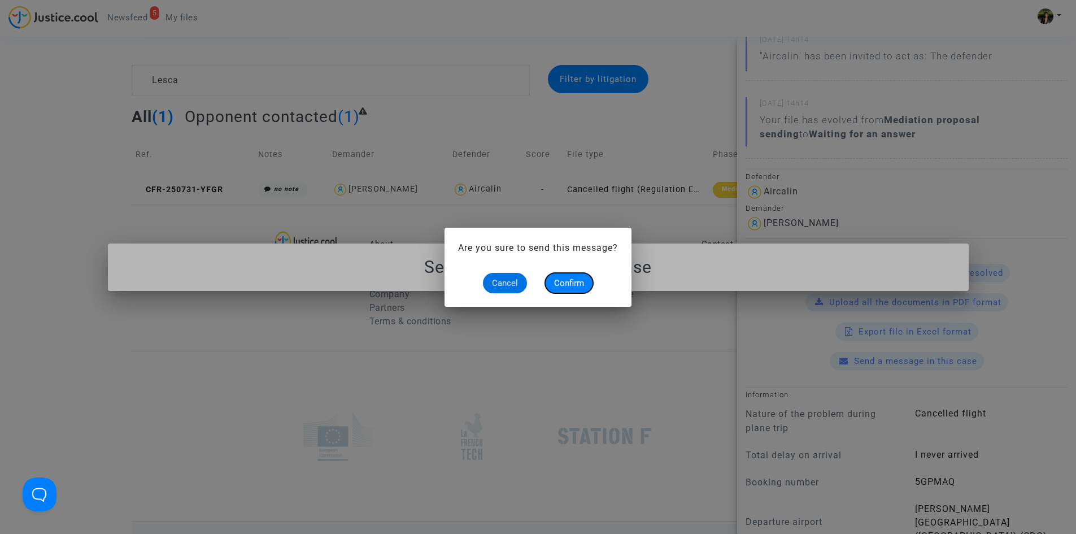
click at [575, 280] on span "Confirm" at bounding box center [569, 283] width 30 height 10
